Goal: Check status: Check status

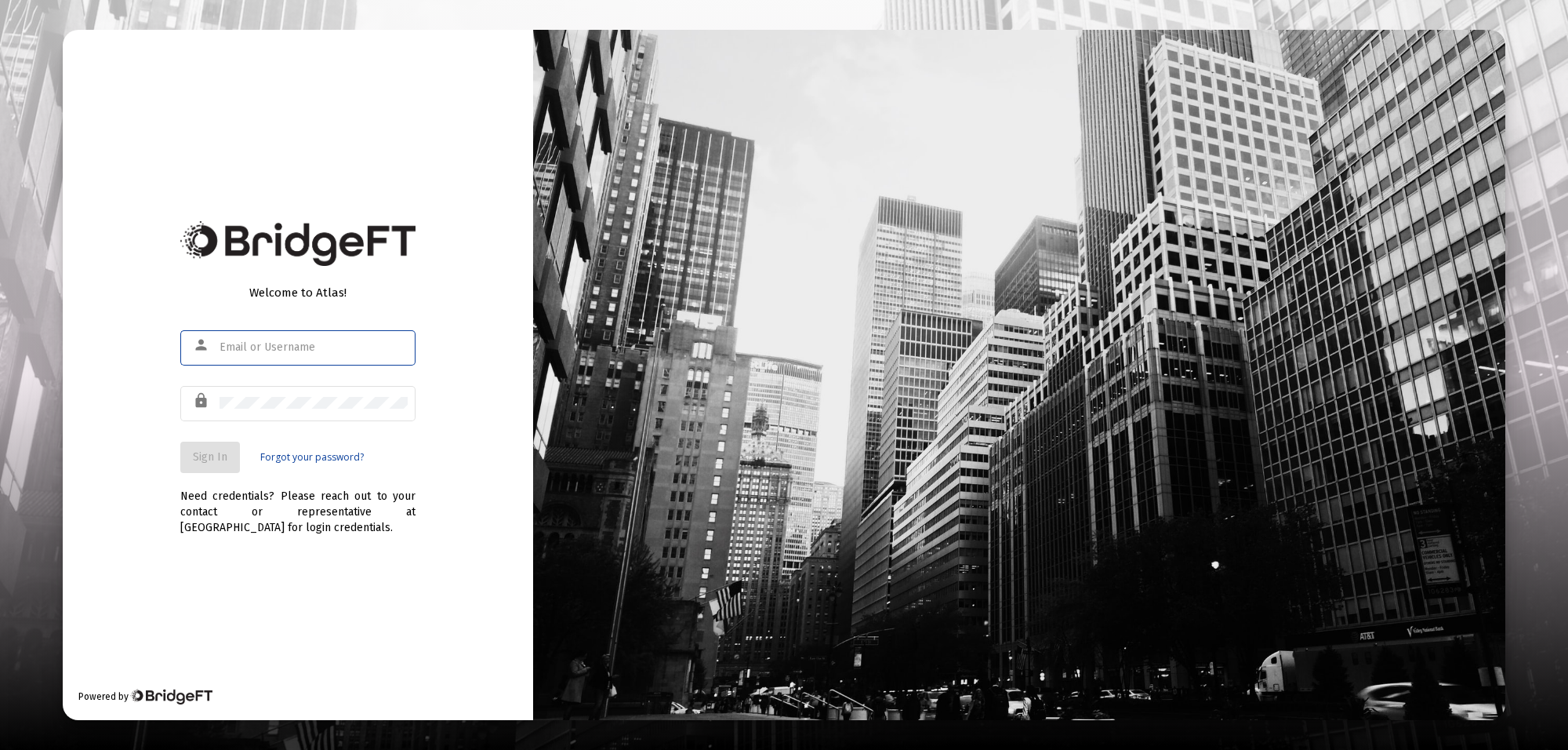
click at [255, 342] on input "text" at bounding box center [314, 348] width 188 height 13
type input "[PERSON_NAME][EMAIL_ADDRESS][PERSON_NAME][DOMAIN_NAME]"
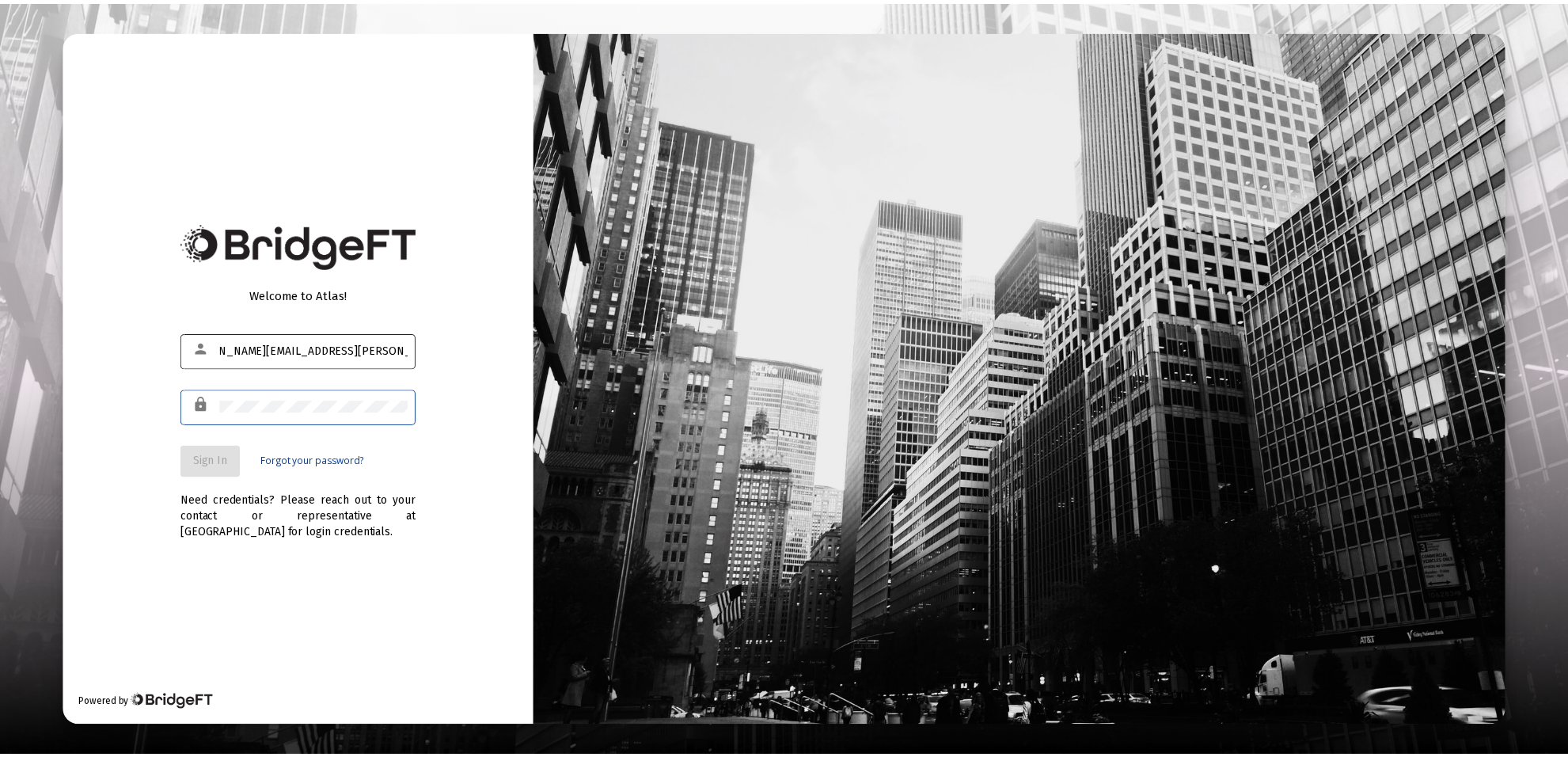
scroll to position [0, 0]
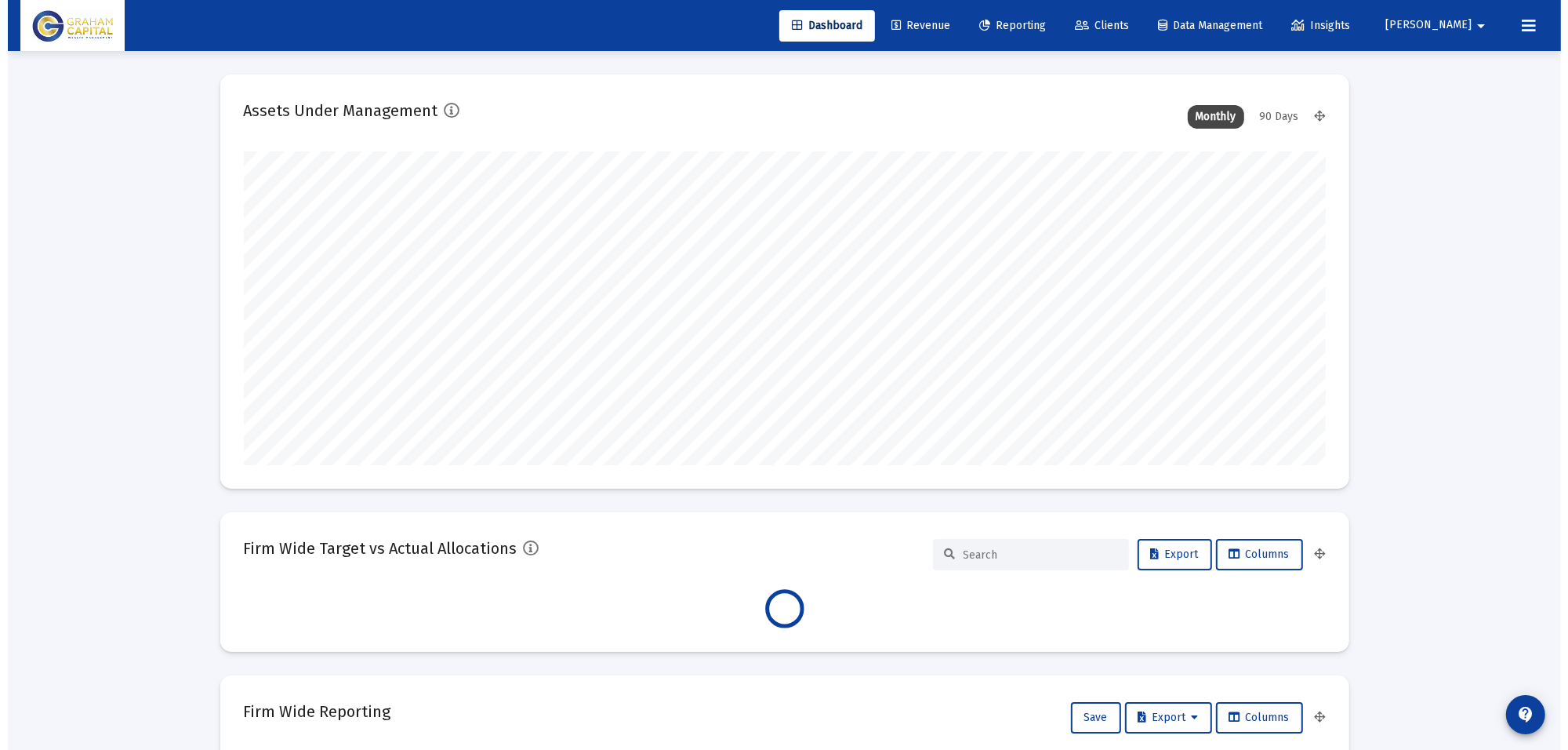
scroll to position [314, 1082]
click at [1039, 20] on span "Reporting" at bounding box center [1005, 25] width 67 height 13
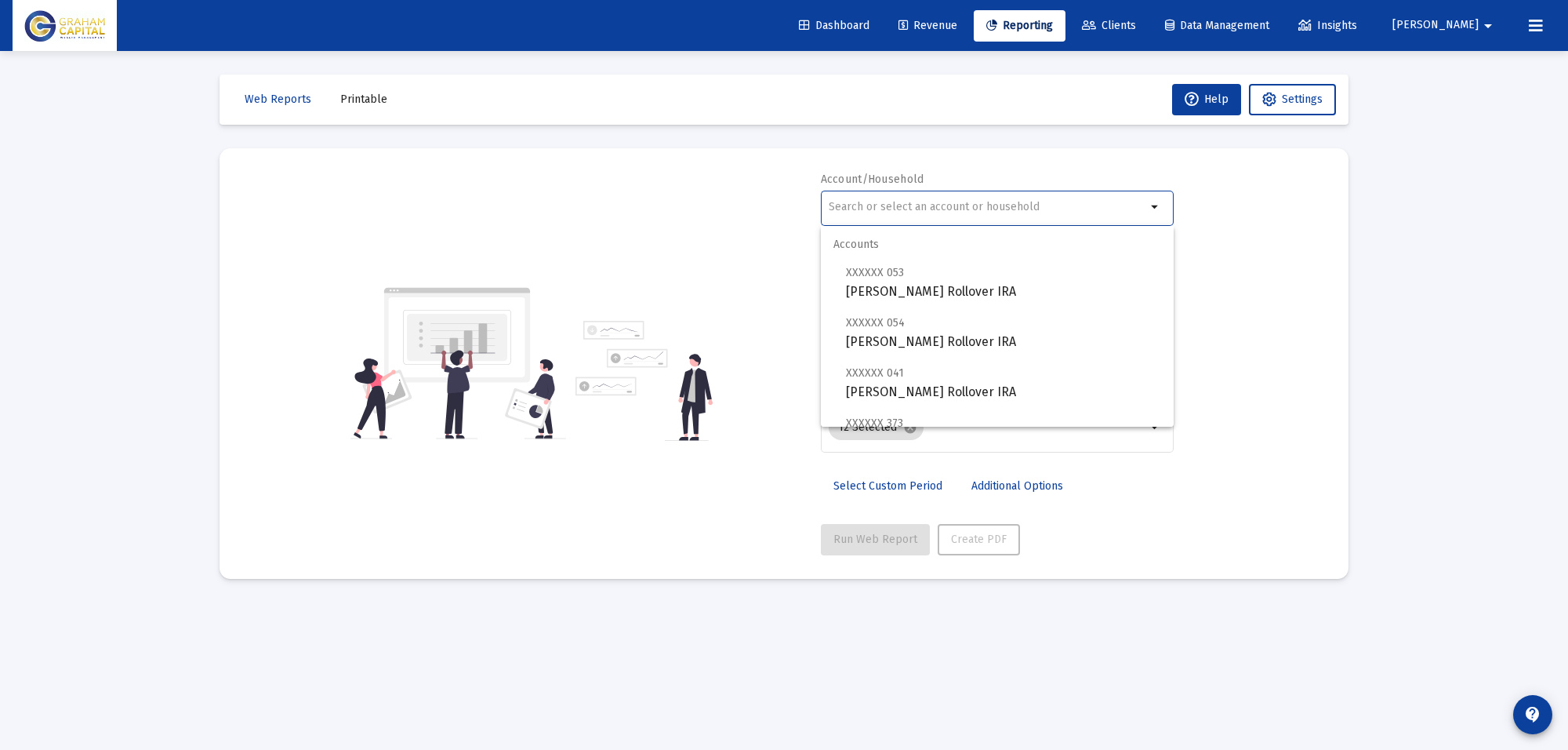
click at [994, 208] on input "text" at bounding box center [988, 207] width 318 height 13
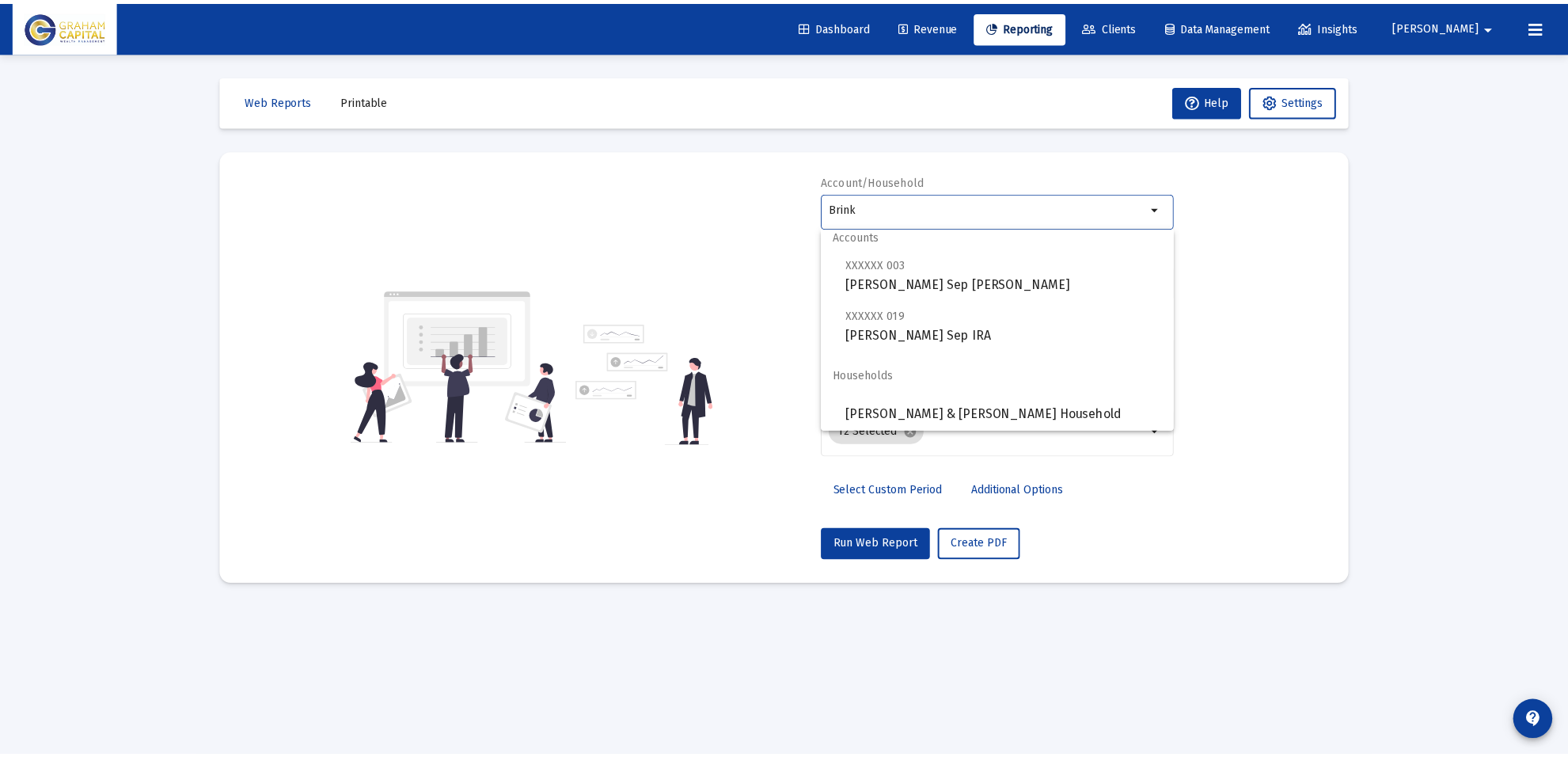
scroll to position [13, 0]
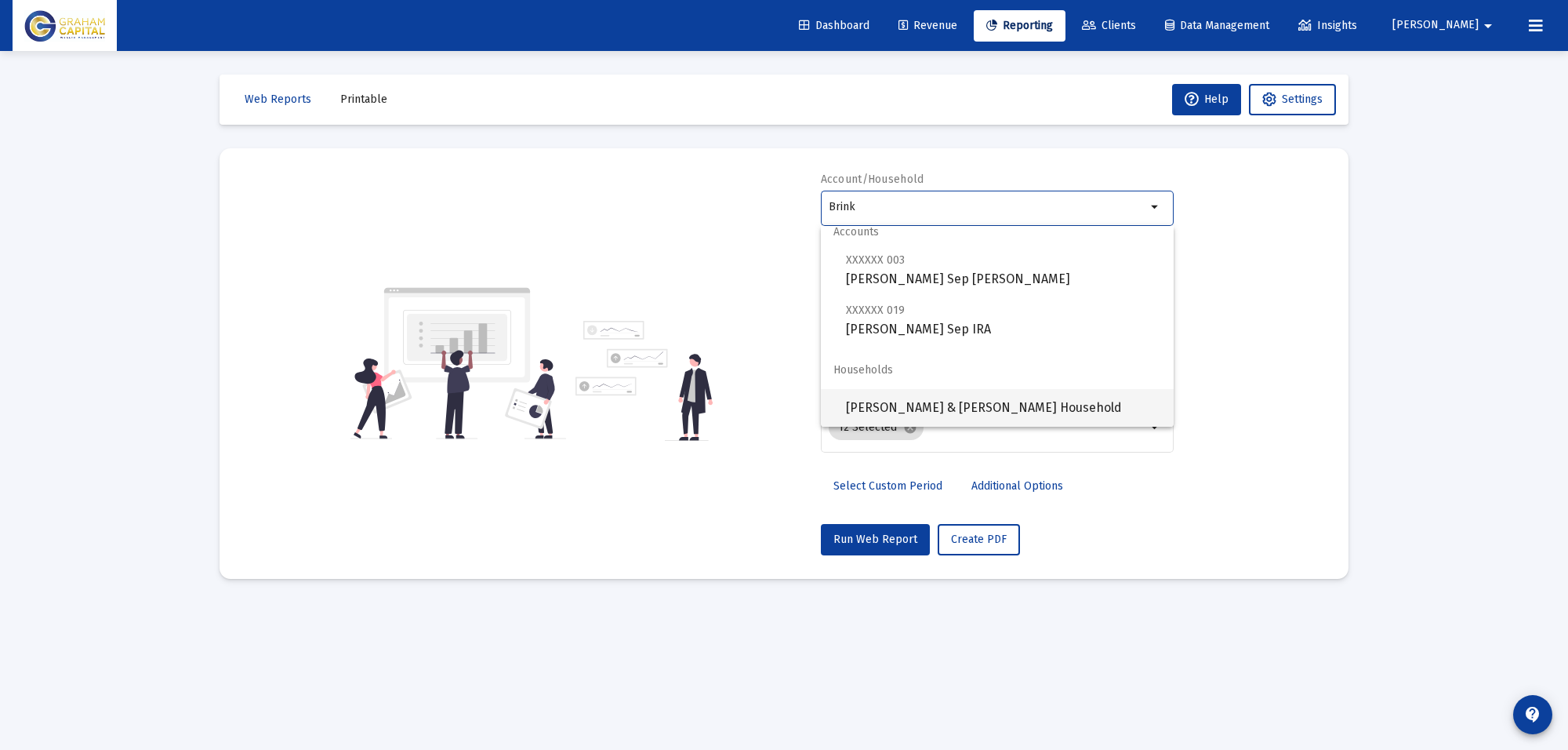
click at [914, 406] on span "[PERSON_NAME] & [PERSON_NAME] Household" at bounding box center [1004, 408] width 315 height 38
type input "[PERSON_NAME] & [PERSON_NAME] Household"
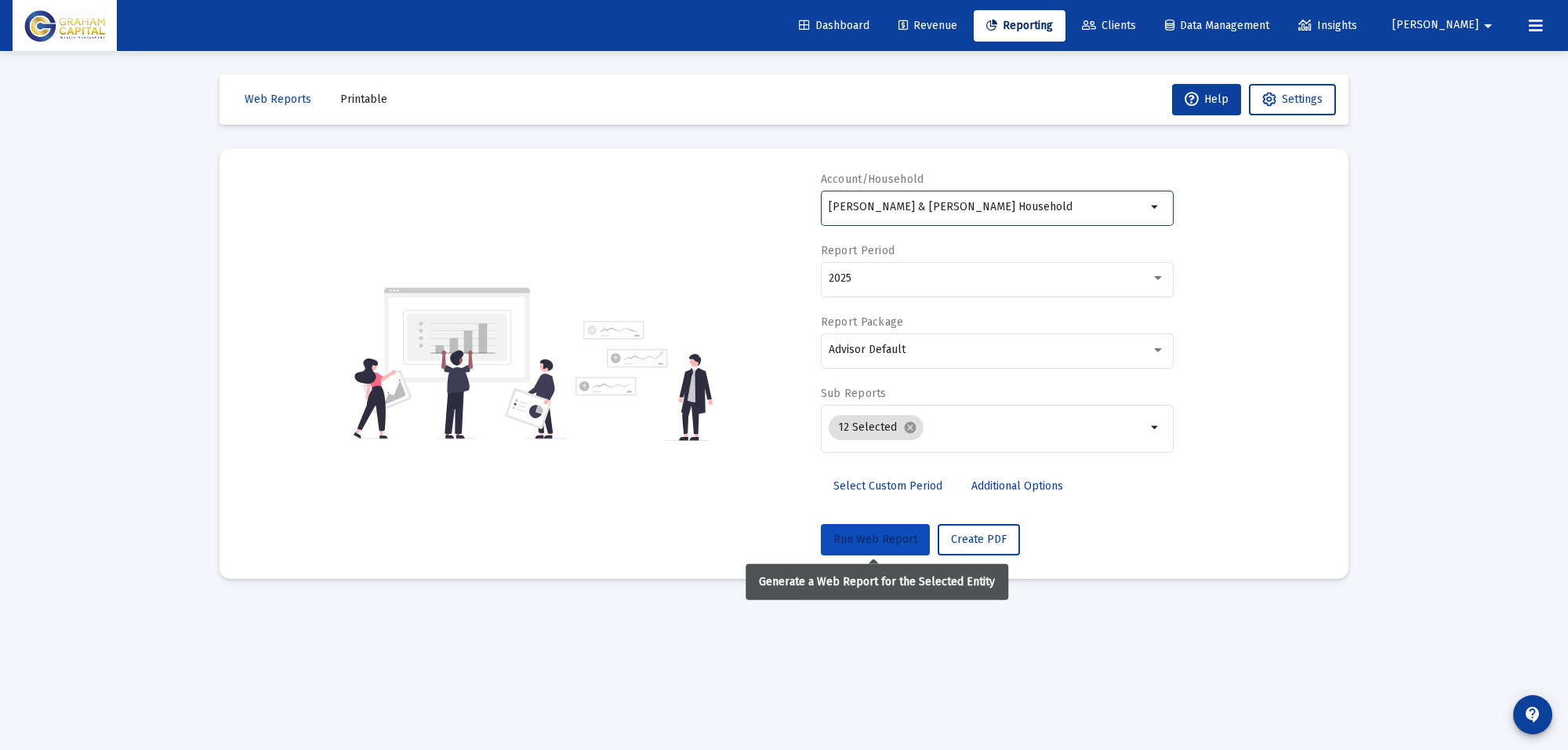
click at [890, 530] on button "Run Web Report" at bounding box center [875, 540] width 109 height 31
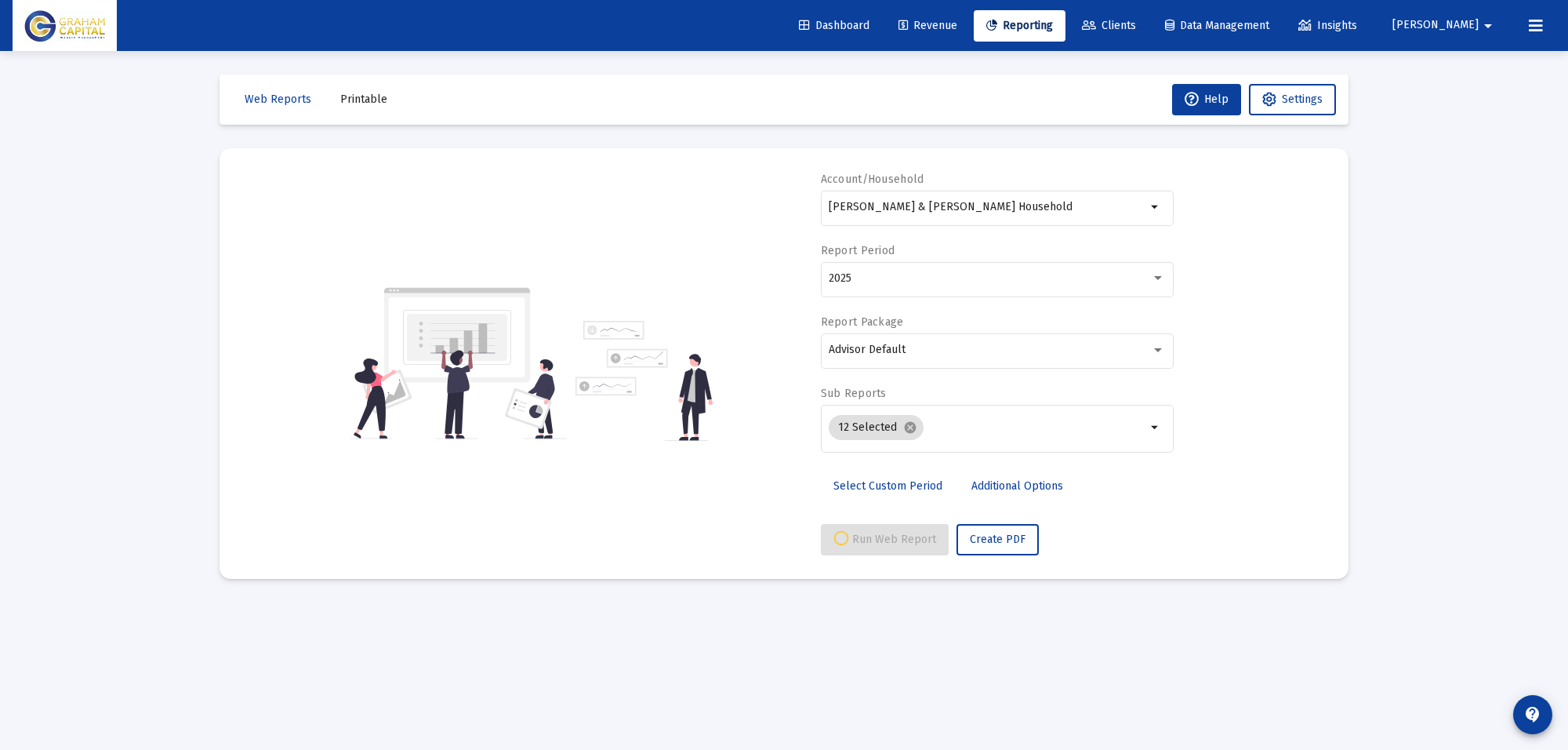
select select "View all"
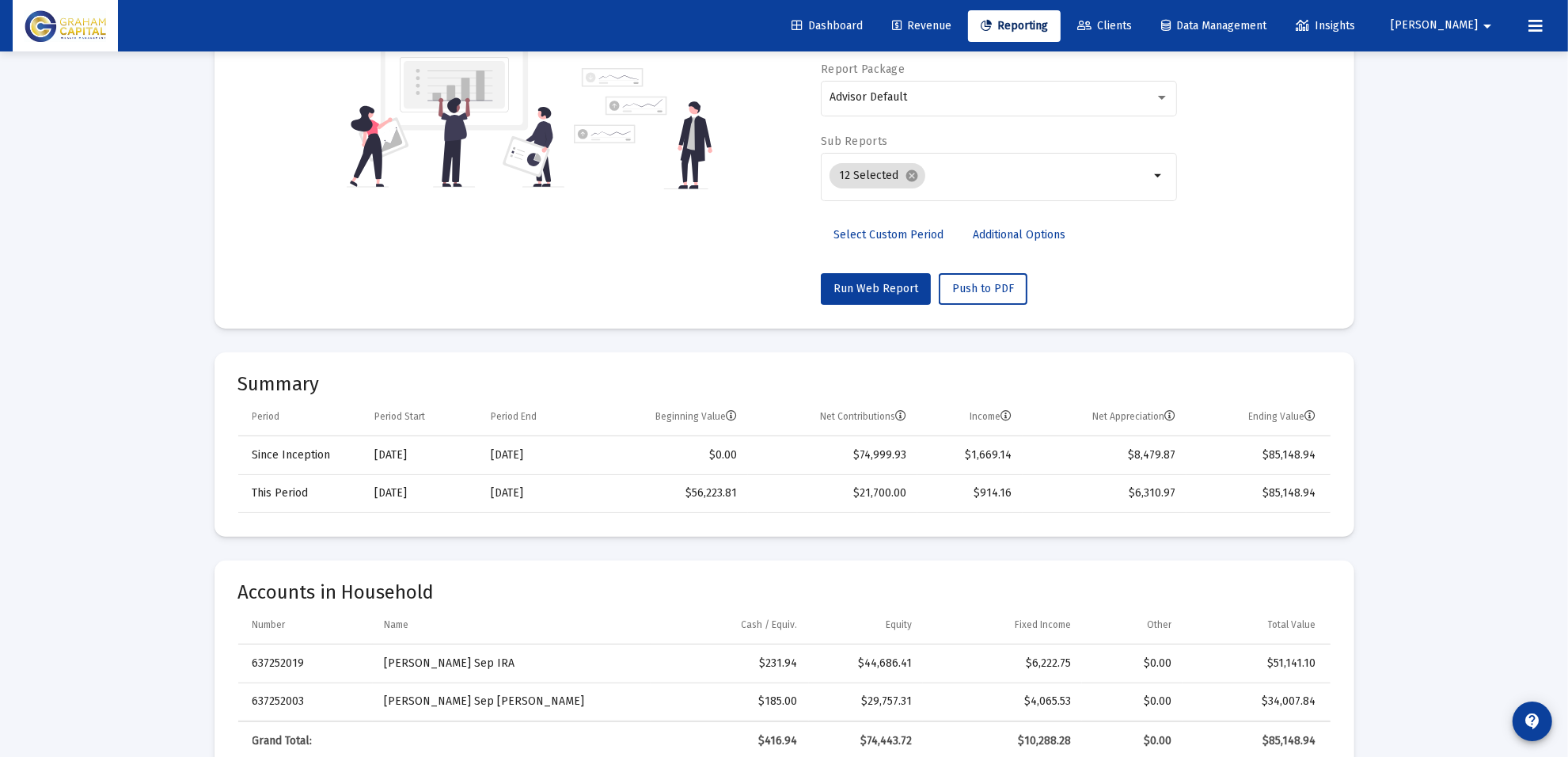
scroll to position [495, 0]
